Goal: Navigation & Orientation: Find specific page/section

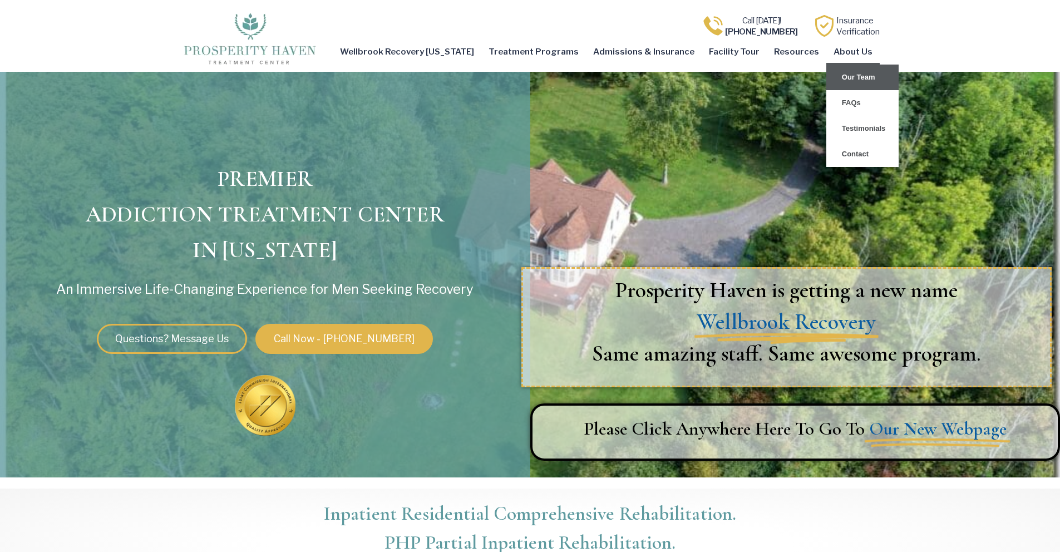
click at [849, 78] on link "Our Team" at bounding box center [863, 78] width 72 height 26
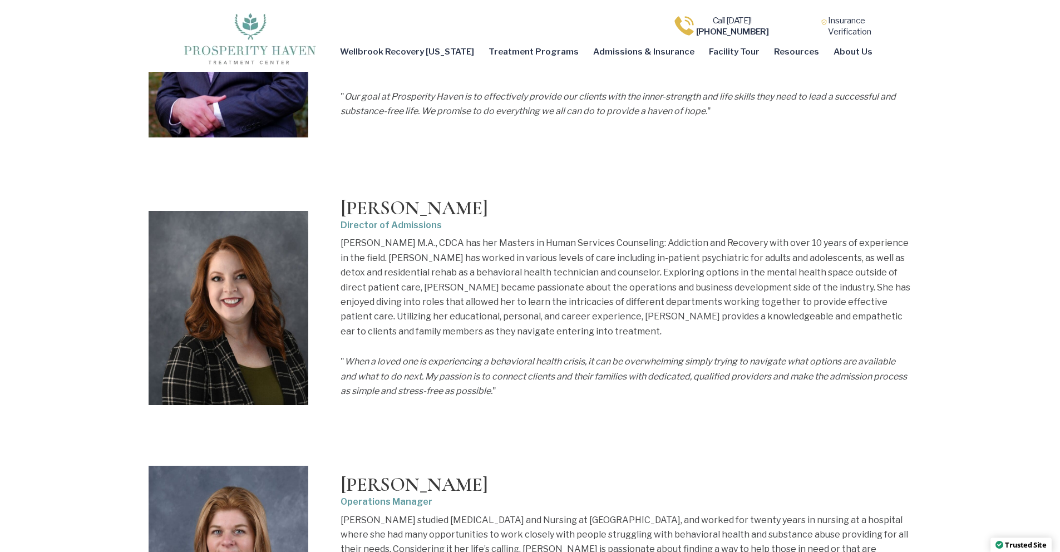
scroll to position [2974, 0]
